Goal: Task Accomplishment & Management: Manage account settings

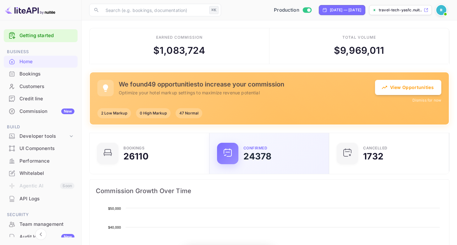
scroll to position [5, 5]
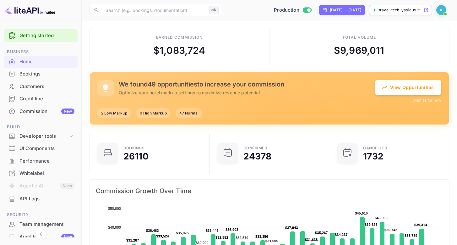
click at [86, 19] on div "​ ⌘K ​ Production [DATE] — [DATE] travel-tech-yas1c.nuit..." at bounding box center [270, 10] width 376 height 20
click at [43, 108] on div "Commission New" at bounding box center [46, 111] width 55 height 7
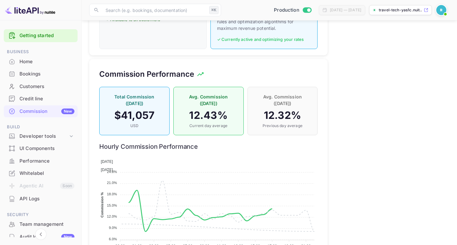
scroll to position [393, 0]
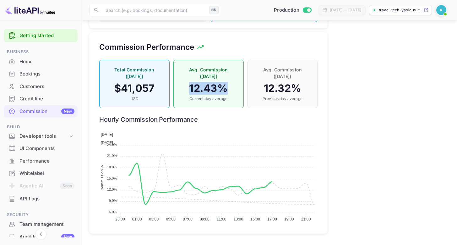
drag, startPoint x: 189, startPoint y: 83, endPoint x: 235, endPoint y: 83, distance: 45.6
click at [235, 83] on h4 "12.43 %" at bounding box center [208, 88] width 57 height 13
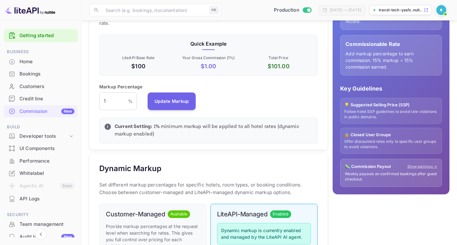
scroll to position [0, 0]
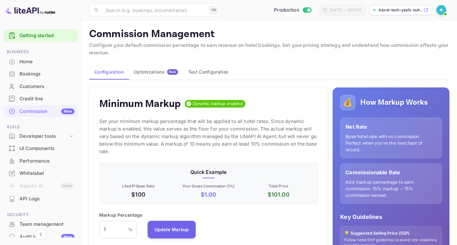
click at [152, 71] on div "Optimizations New" at bounding box center [156, 72] width 44 height 6
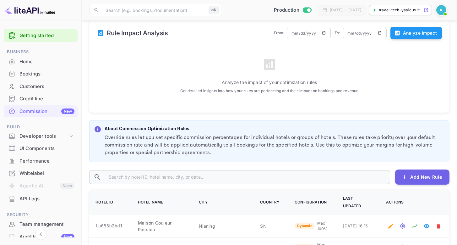
scroll to position [266, 0]
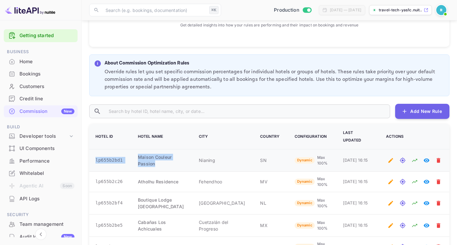
drag, startPoint x: 128, startPoint y: 149, endPoint x: 161, endPoint y: 161, distance: 35.1
click at [161, 161] on tr "lp655b2bd1 Maison Couleur Passion Nianing SN Dynamic Max 100% [DATE] 16:15" at bounding box center [269, 160] width 361 height 22
click at [161, 161] on td "Maison Couleur Passion" at bounding box center [160, 160] width 61 height 22
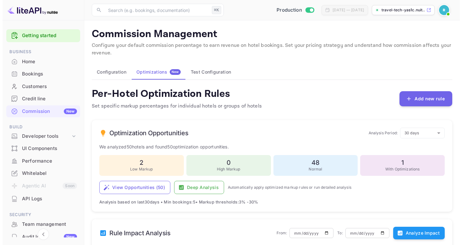
scroll to position [26, 0]
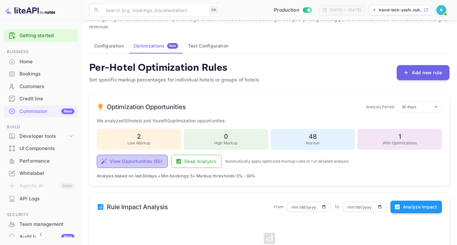
click at [148, 161] on button "View Opportunities ( 50 )" at bounding box center [132, 161] width 71 height 13
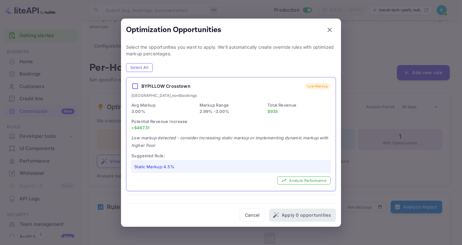
click at [156, 88] on h6 "BYPILLOW Crosstown" at bounding box center [165, 86] width 49 height 8
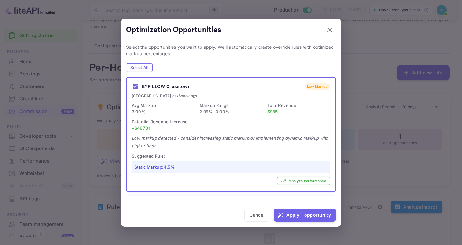
click at [159, 87] on h6 "BYPILLOW Crosstown" at bounding box center [166, 87] width 49 height 8
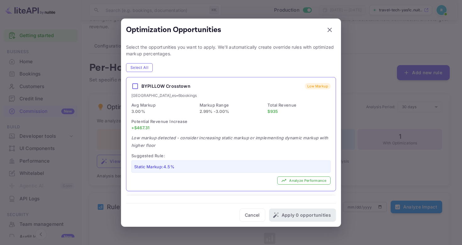
click at [222, 123] on div "Potential Revenue Increase +$ 467.31" at bounding box center [230, 124] width 199 height 14
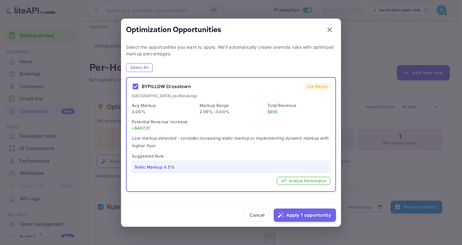
click at [281, 181] on icon "button" at bounding box center [284, 181] width 6 height 6
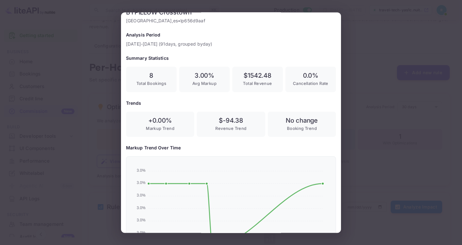
scroll to position [0, 0]
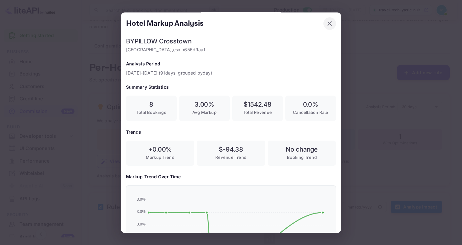
click at [328, 23] on icon "button" at bounding box center [330, 23] width 4 height 4
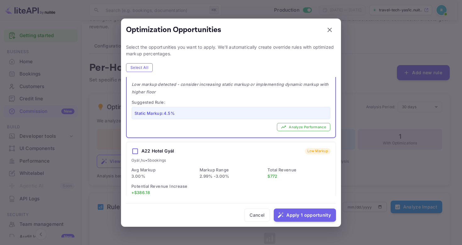
click at [251, 111] on div "Static Markup: 4.5 %" at bounding box center [231, 113] width 199 height 12
checkbox input "false"
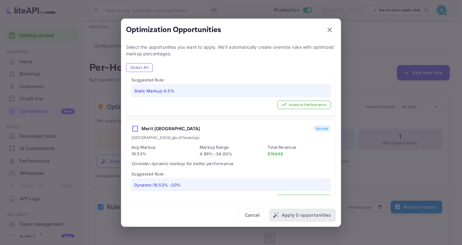
scroll to position [206, 0]
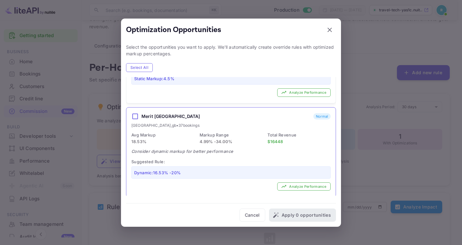
click at [171, 133] on div "Avg Markup 18.53 %" at bounding box center [162, 138] width 63 height 14
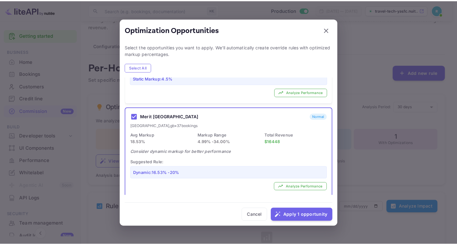
scroll to position [210, 0]
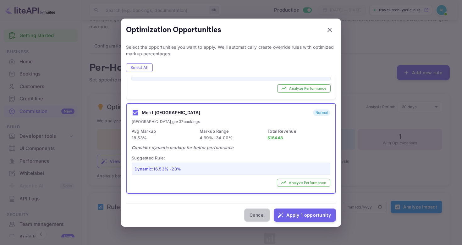
click at [259, 219] on button "Cancel" at bounding box center [257, 214] width 26 height 13
checkbox input "false"
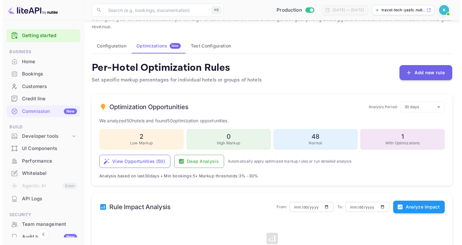
scroll to position [34, 0]
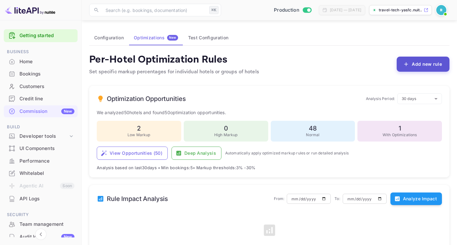
click at [413, 69] on button "Add new rule" at bounding box center [423, 64] width 53 height 15
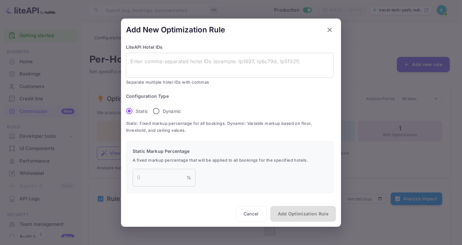
scroll to position [2, 0]
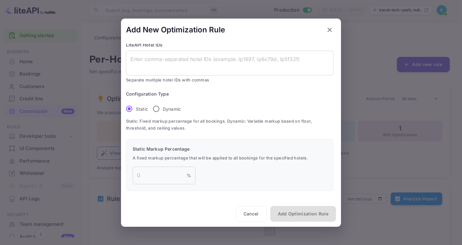
click at [160, 108] on input "Dynamic" at bounding box center [156, 108] width 13 height 13
radio input "true"
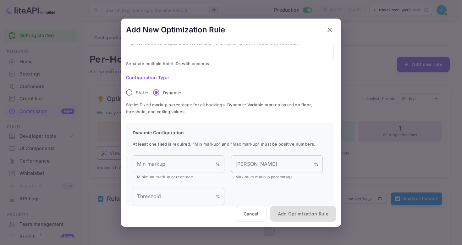
scroll to position [43, 0]
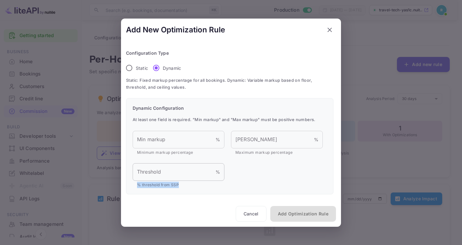
drag, startPoint x: 185, startPoint y: 185, endPoint x: 151, endPoint y: 165, distance: 39.6
click at [138, 184] on p "% threshold from SSP" at bounding box center [178, 184] width 83 height 6
click at [166, 170] on input "Threshold" at bounding box center [174, 172] width 83 height 18
type input "-2"
click at [223, 174] on div "Threshold -2 % Threshold % threshold from SSP" at bounding box center [228, 173] width 197 height 27
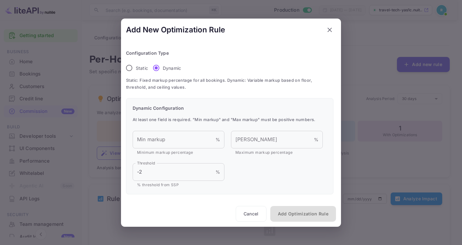
click at [237, 178] on div "Threshold -2 % Threshold % threshold from SSP" at bounding box center [228, 173] width 197 height 27
click at [331, 30] on icon "button" at bounding box center [330, 29] width 4 height 4
radio input "true"
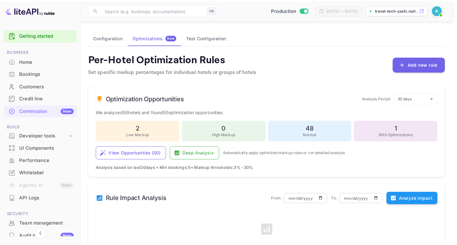
scroll to position [2, 0]
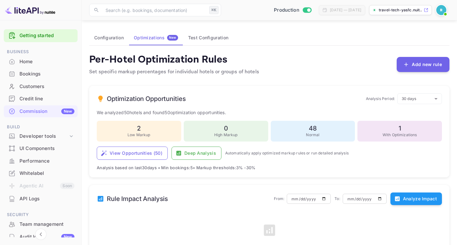
click at [314, 56] on div "Per-Hotel Optimization Rules Set specific markup percentages for individual hot…" at bounding box center [269, 64] width 361 height 23
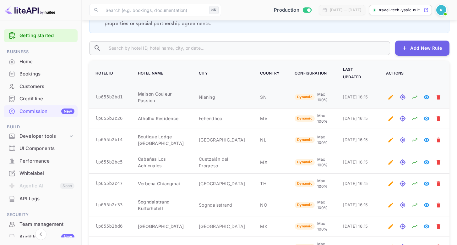
scroll to position [358, 0]
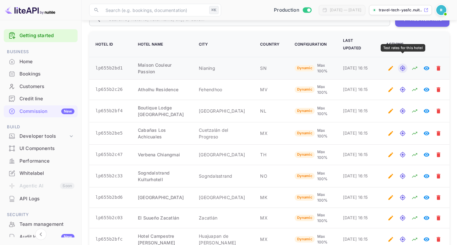
click at [402, 65] on icon "Test rates for this hotel" at bounding box center [403, 68] width 6 height 6
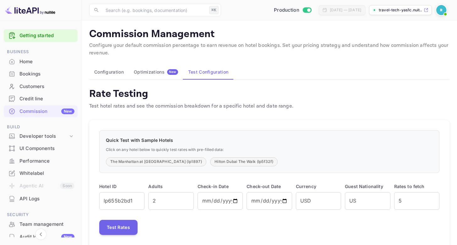
click at [118, 71] on button "Configuration" at bounding box center [109, 71] width 40 height 15
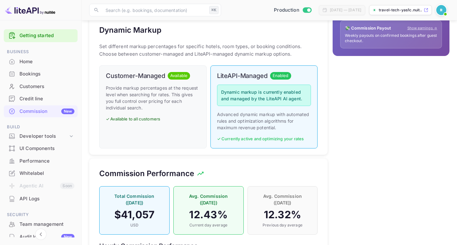
scroll to position [271, 0]
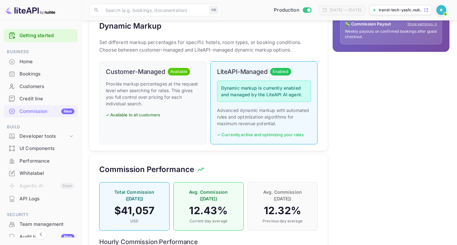
click at [337, 191] on div "💰 How Markup Works Net Rate Base hotel rate with no commission. Perfect when yo…" at bounding box center [389, 86] width 122 height 548
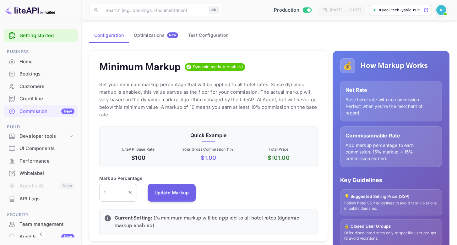
scroll to position [0, 0]
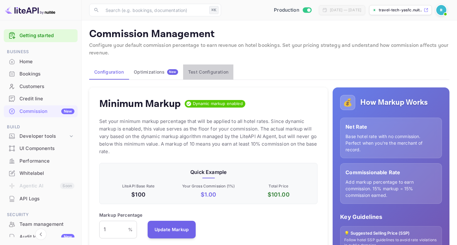
click at [195, 71] on button "Test Configuration" at bounding box center [208, 71] width 50 height 15
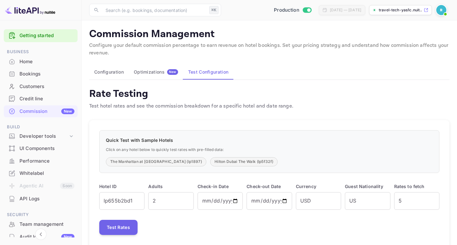
click at [204, 72] on button "Test Configuration" at bounding box center [208, 71] width 50 height 15
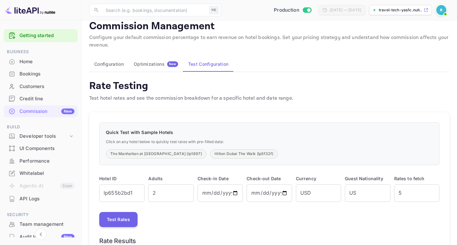
scroll to position [14, 0]
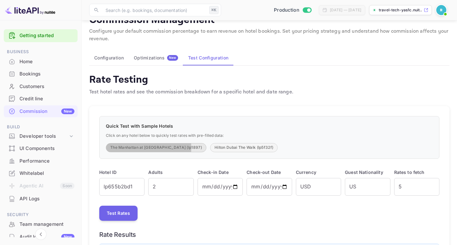
click at [143, 148] on button "The Manhattan at [GEOGRAPHIC_DATA] (lp1897)" at bounding box center [156, 147] width 101 height 9
type input "lp1897"
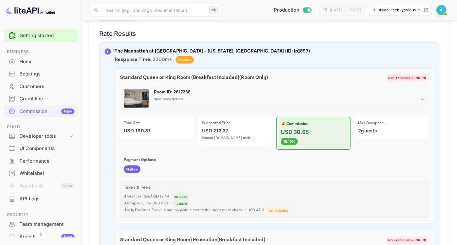
scroll to position [170, 0]
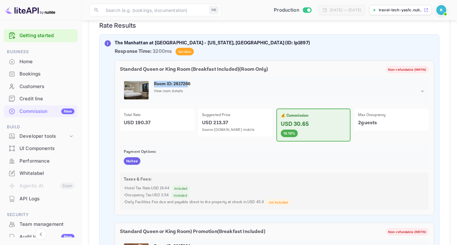
drag, startPoint x: 155, startPoint y: 84, endPoint x: 187, endPoint y: 84, distance: 31.4
click at [187, 84] on p "Room ID: 2617266" at bounding box center [289, 84] width 271 height 7
click at [203, 83] on p "Room ID: 2617266" at bounding box center [289, 84] width 271 height 7
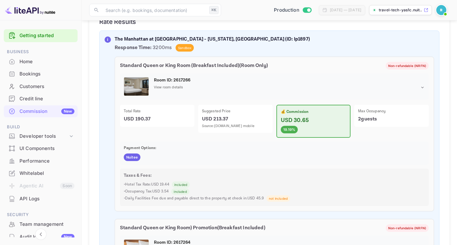
scroll to position [171, 0]
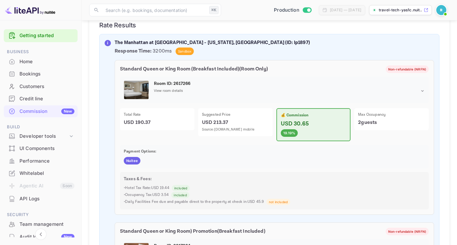
click at [174, 89] on p "View room details" at bounding box center [168, 90] width 29 height 5
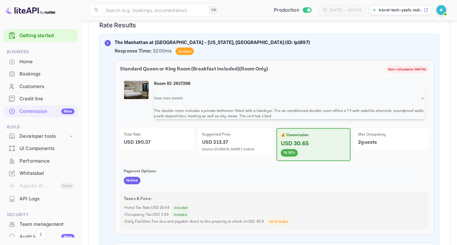
click at [297, 169] on p "Payment Options:" at bounding box center [274, 171] width 301 height 6
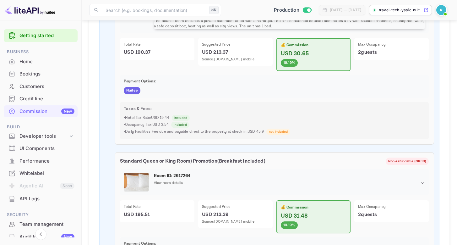
scroll to position [257, 0]
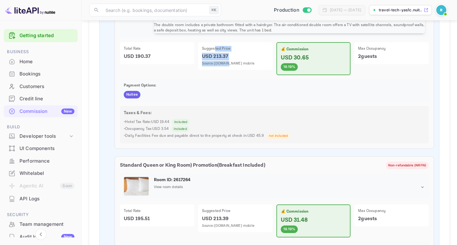
drag, startPoint x: 215, startPoint y: 48, endPoint x: 228, endPoint y: 63, distance: 19.8
click at [228, 63] on div "Suggested Price USD 213.37 Source: [DOMAIN_NAME] mobile" at bounding box center [235, 56] width 75 height 28
click at [148, 56] on p "USD 190.37" at bounding box center [157, 57] width 67 height 8
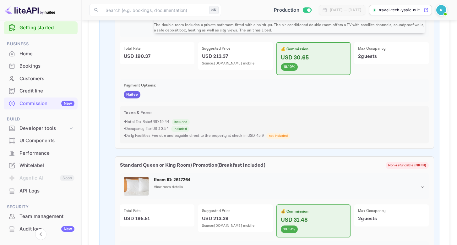
scroll to position [12, 0]
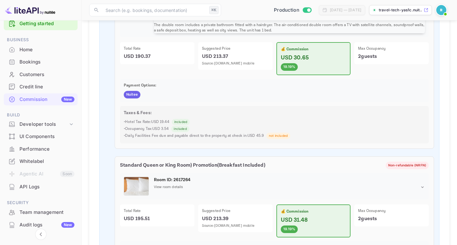
click at [58, 146] on div "Performance" at bounding box center [46, 149] width 55 height 7
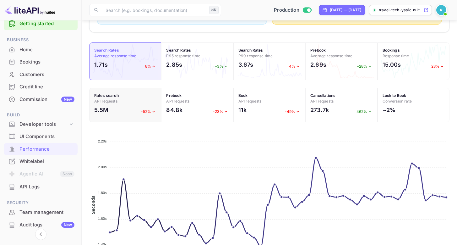
scroll to position [201, 0]
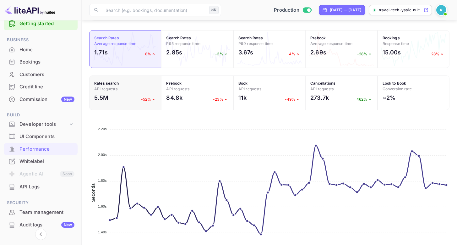
click at [125, 97] on div "5.5M -52%" at bounding box center [125, 99] width 62 height 12
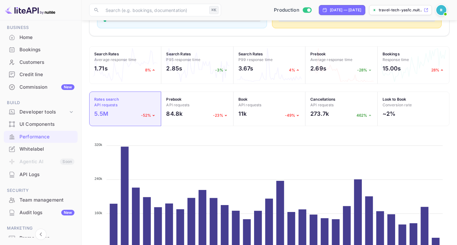
scroll to position [158, 0]
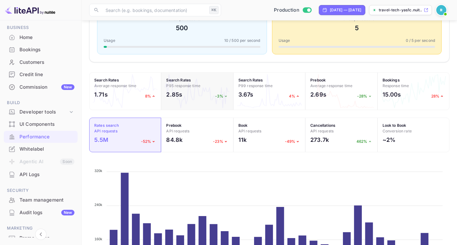
click at [177, 92] on h2 "2.85s" at bounding box center [174, 94] width 16 height 8
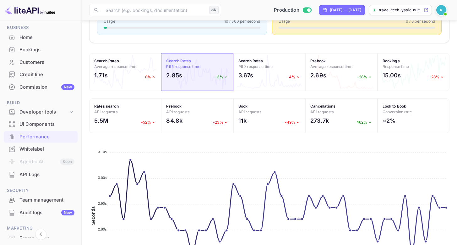
scroll to position [245, 0]
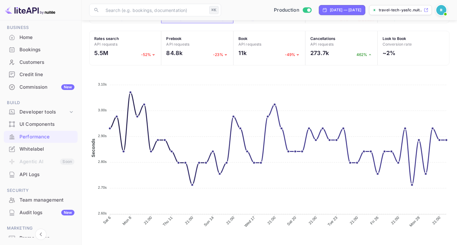
click at [42, 171] on div "API Logs" at bounding box center [46, 174] width 55 height 7
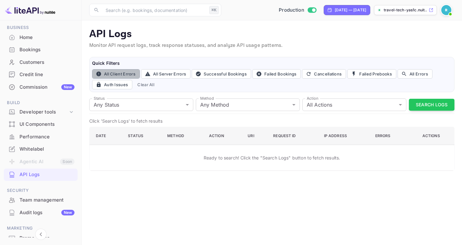
click at [115, 73] on button "All Client Errors" at bounding box center [116, 73] width 48 height 9
type input "4xx"
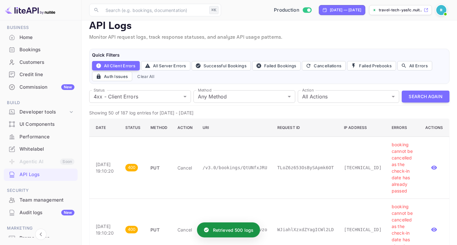
scroll to position [12, 0]
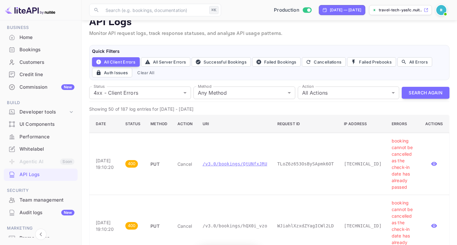
click at [253, 165] on p "/v3.0/bookings/QtUNfxJRU" at bounding box center [235, 164] width 65 height 7
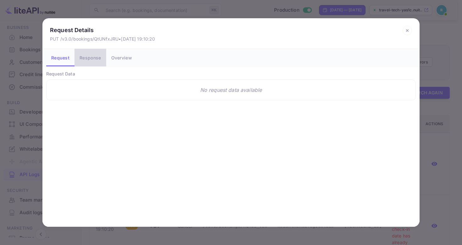
click at [91, 57] on button "Response" at bounding box center [90, 58] width 31 height 18
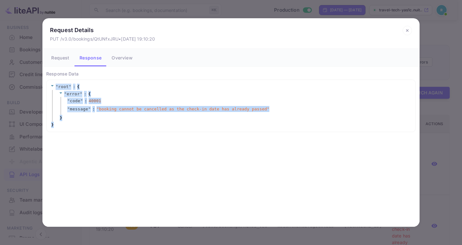
drag, startPoint x: 101, startPoint y: 80, endPoint x: 103, endPoint y: 122, distance: 42.8
click at [103, 122] on div "" root " : { " error " : { " code " : 40001 " message " : " booking cannot be c…" at bounding box center [231, 106] width 370 height 52
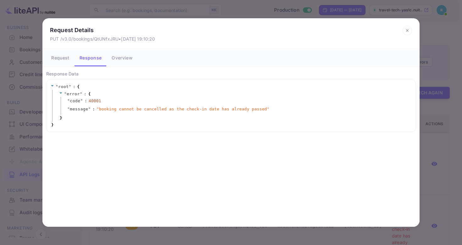
click at [105, 122] on div "" root " : { " error " : { " code " : 40001 " message " : " booking cannot be c…" at bounding box center [231, 106] width 362 height 44
click at [92, 13] on div "Request Details PUT /v3.0/bookings/QtUNfxJRU • [DATE] 19:10:20 Request Response…" at bounding box center [231, 122] width 462 height 245
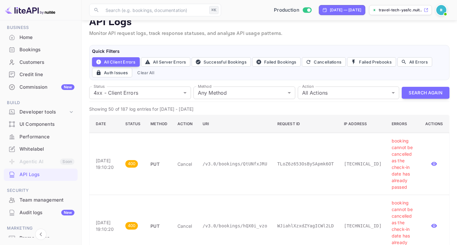
scroll to position [37, 0]
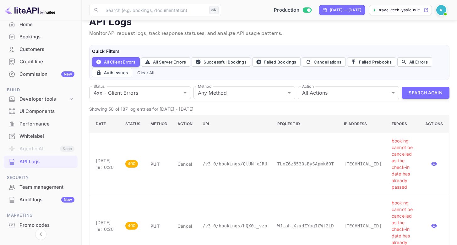
click at [35, 201] on div "Audit logs New" at bounding box center [46, 199] width 55 height 7
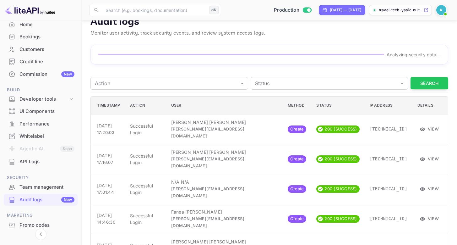
scroll to position [8, 0]
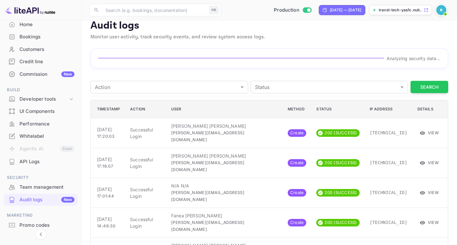
click at [36, 163] on div "API Logs" at bounding box center [46, 161] width 55 height 7
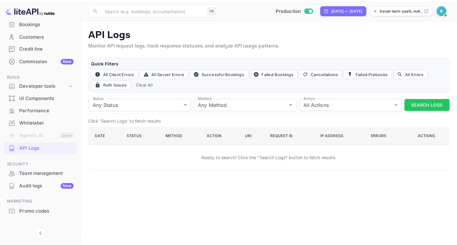
scroll to position [46, 0]
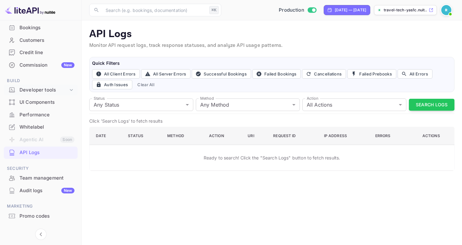
click at [42, 94] on div "Developer tools" at bounding box center [41, 90] width 74 height 11
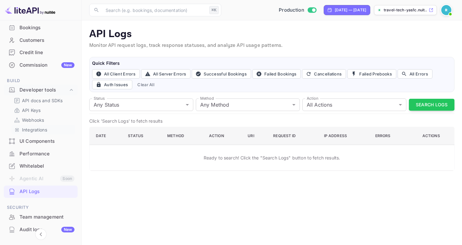
click at [34, 128] on p "Integrations" at bounding box center [34, 129] width 25 height 7
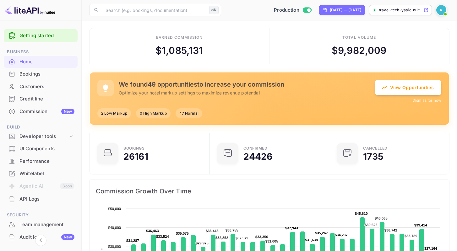
click at [64, 41] on div "Getting started" at bounding box center [41, 35] width 74 height 13
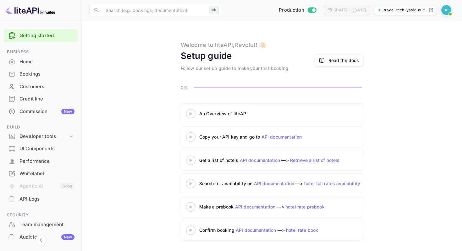
click at [44, 60] on div "Home" at bounding box center [46, 61] width 55 height 7
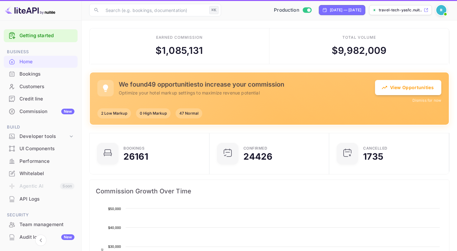
scroll to position [5, 5]
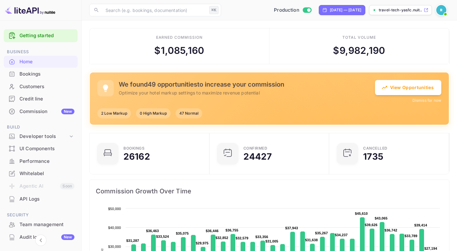
click at [34, 118] on ul "Getting started Business Home Bookings Customers Credit line Commission New Bui…" at bounding box center [41, 161] width 74 height 268
click at [34, 113] on div "Commission New" at bounding box center [46, 111] width 55 height 7
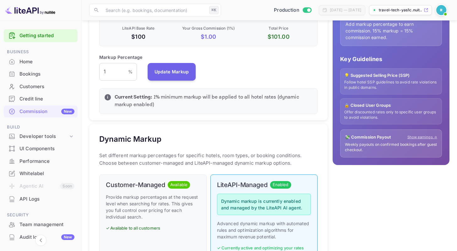
scroll to position [193, 0]
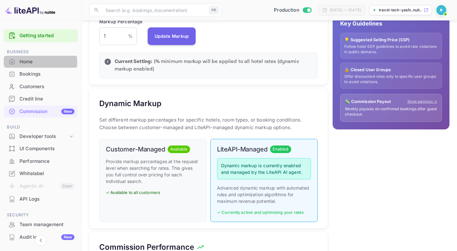
click at [26, 63] on div "Home" at bounding box center [46, 61] width 55 height 7
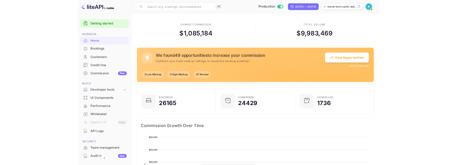
scroll to position [97, 112]
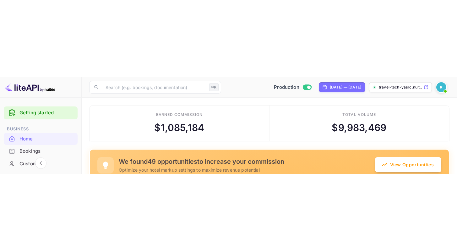
scroll to position [97, 112]
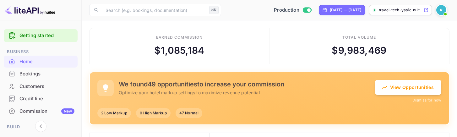
click at [197, 84] on h5 "We found 49 opportunities to increase your commission" at bounding box center [247, 84] width 257 height 8
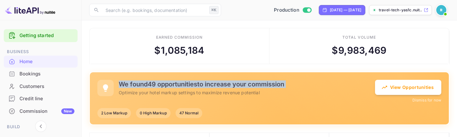
click at [197, 84] on h5 "We found 49 opportunities to increase your commission" at bounding box center [247, 84] width 257 height 8
copy h5 "We found 49 opportunities to increase your commission"
click at [187, 85] on h5 "We found 49 opportunities to increase your commission" at bounding box center [247, 84] width 257 height 8
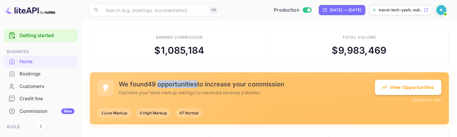
click at [187, 85] on h5 "We found 49 opportunities to increase your commission" at bounding box center [247, 84] width 257 height 8
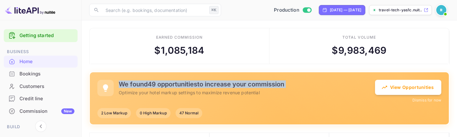
click at [187, 85] on h5 "We found 49 opportunities to increase your commission" at bounding box center [247, 84] width 257 height 8
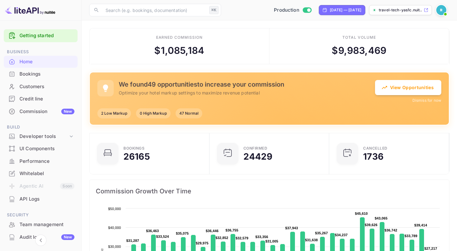
click at [445, 13] on span at bounding box center [446, 14] width 6 height 6
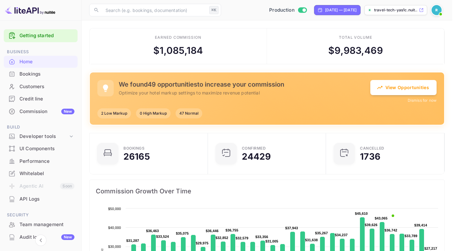
scroll to position [5, 5]
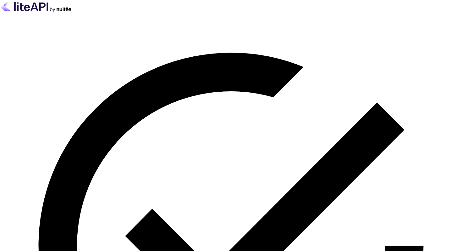
type input "n.valbusa+accel@nuitee.com"
